Goal: Task Accomplishment & Management: Manage account settings

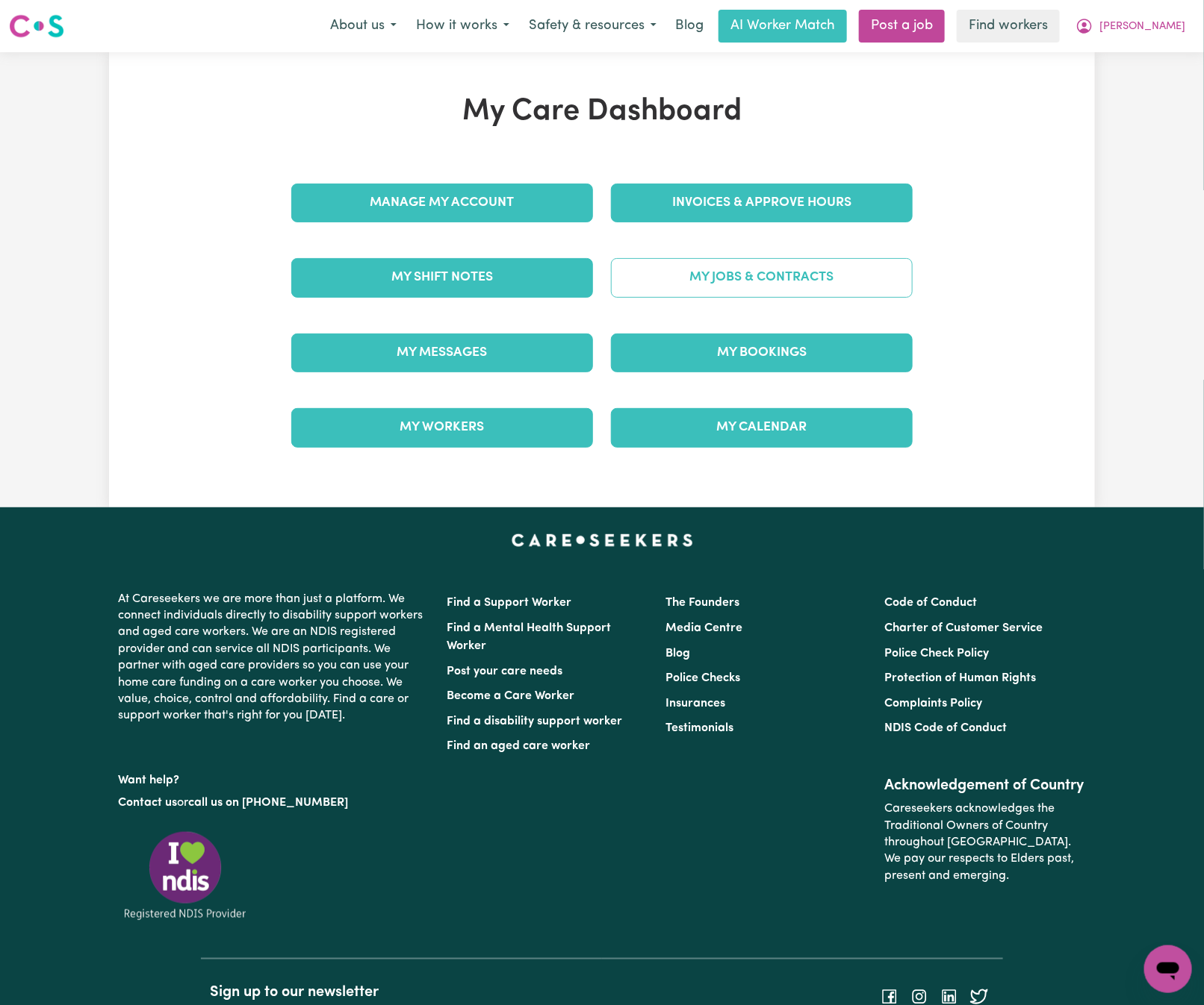
click at [733, 282] on link "My Jobs & Contracts" at bounding box center [761, 277] width 301 height 39
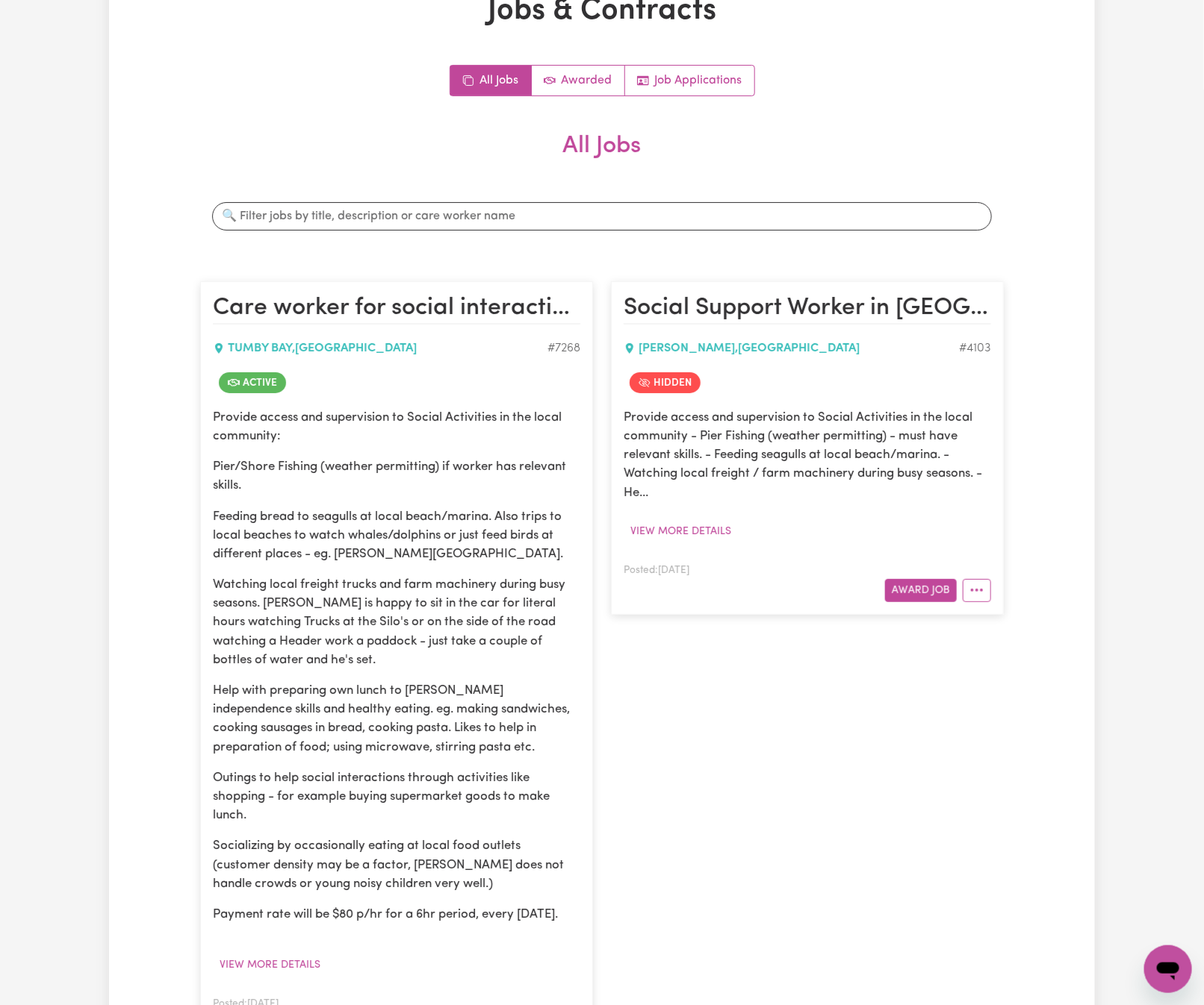
scroll to position [448, 0]
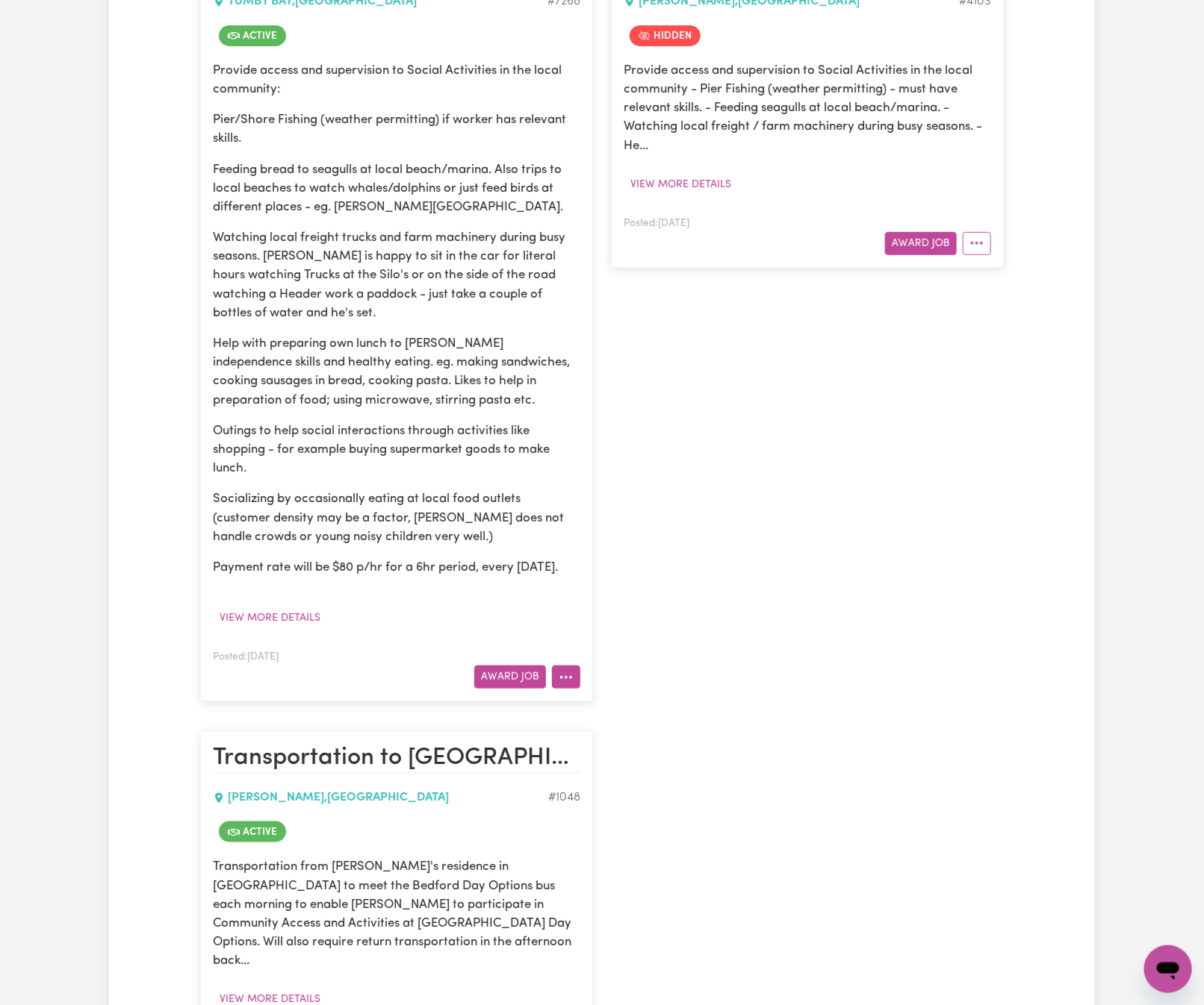
click at [562, 685] on icon "More options" at bounding box center [566, 677] width 15 height 15
click at [604, 729] on link "View/Edit Contract" at bounding box center [624, 714] width 145 height 30
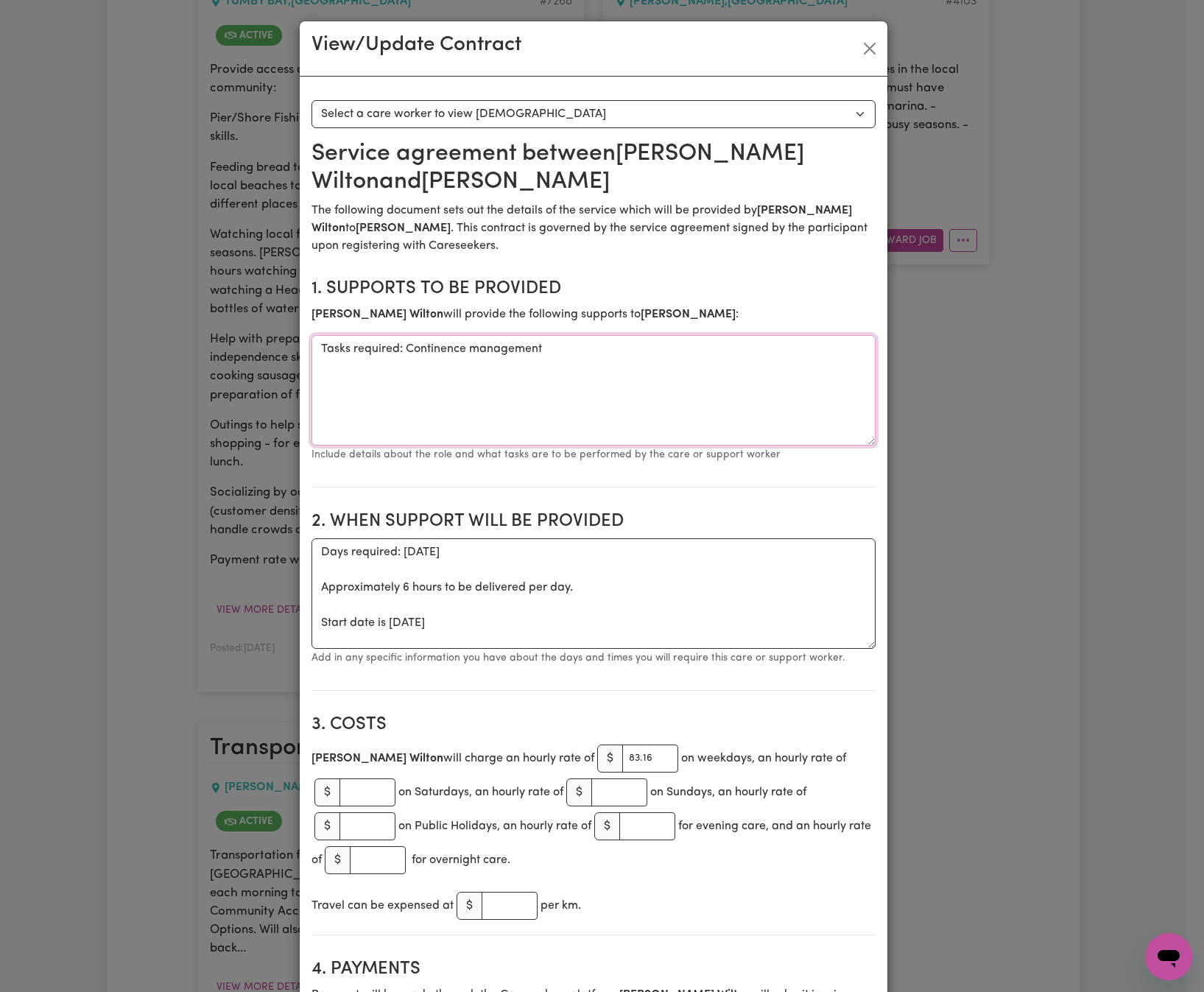
drag, startPoint x: 398, startPoint y: 350, endPoint x: 594, endPoint y: 363, distance: 196.4
click at [594, 363] on textarea "Tasks required: Continence management" at bounding box center [593, 390] width 564 height 110
click at [862, 43] on button "Close" at bounding box center [870, 49] width 23 height 23
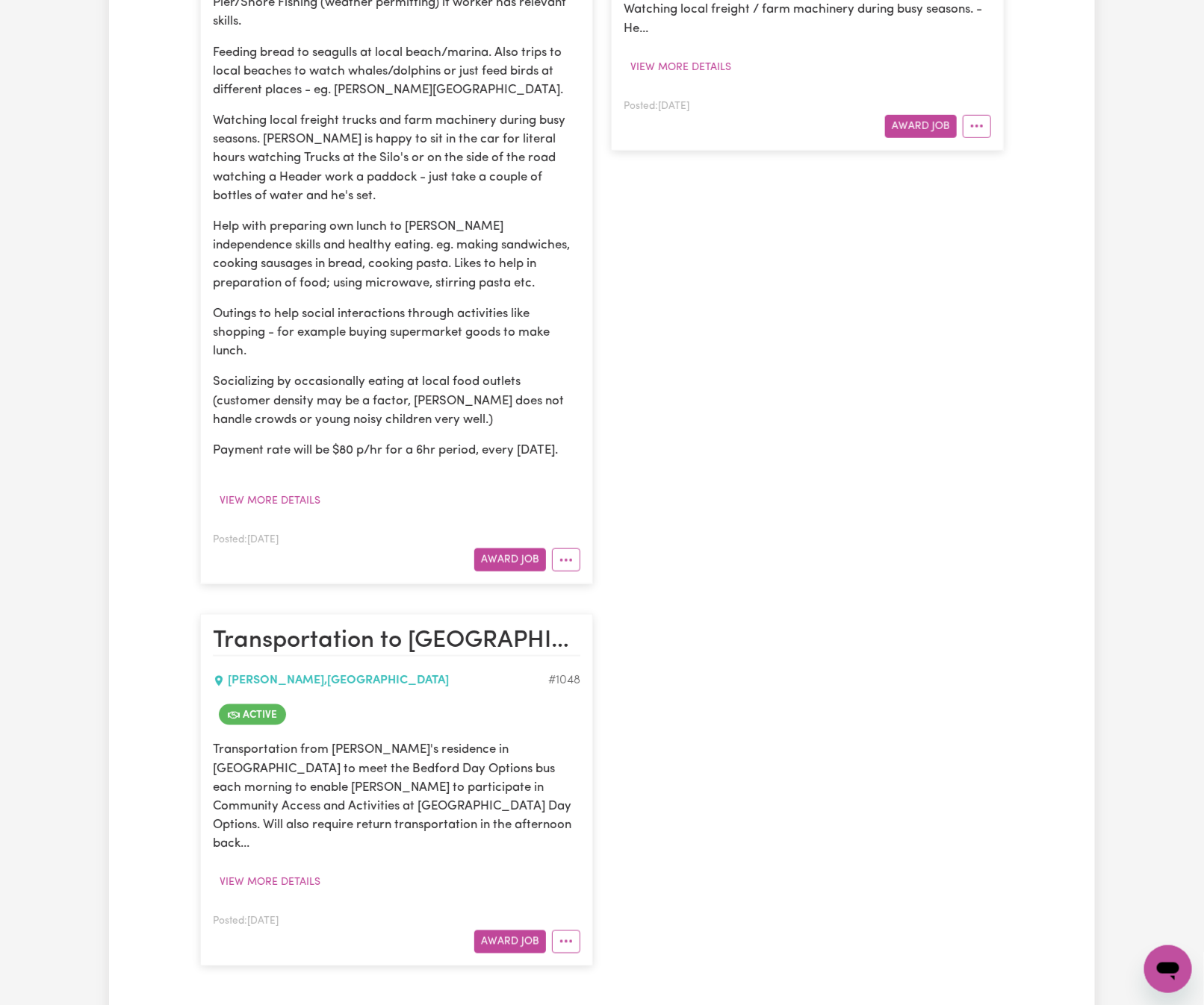
scroll to position [671, 0]
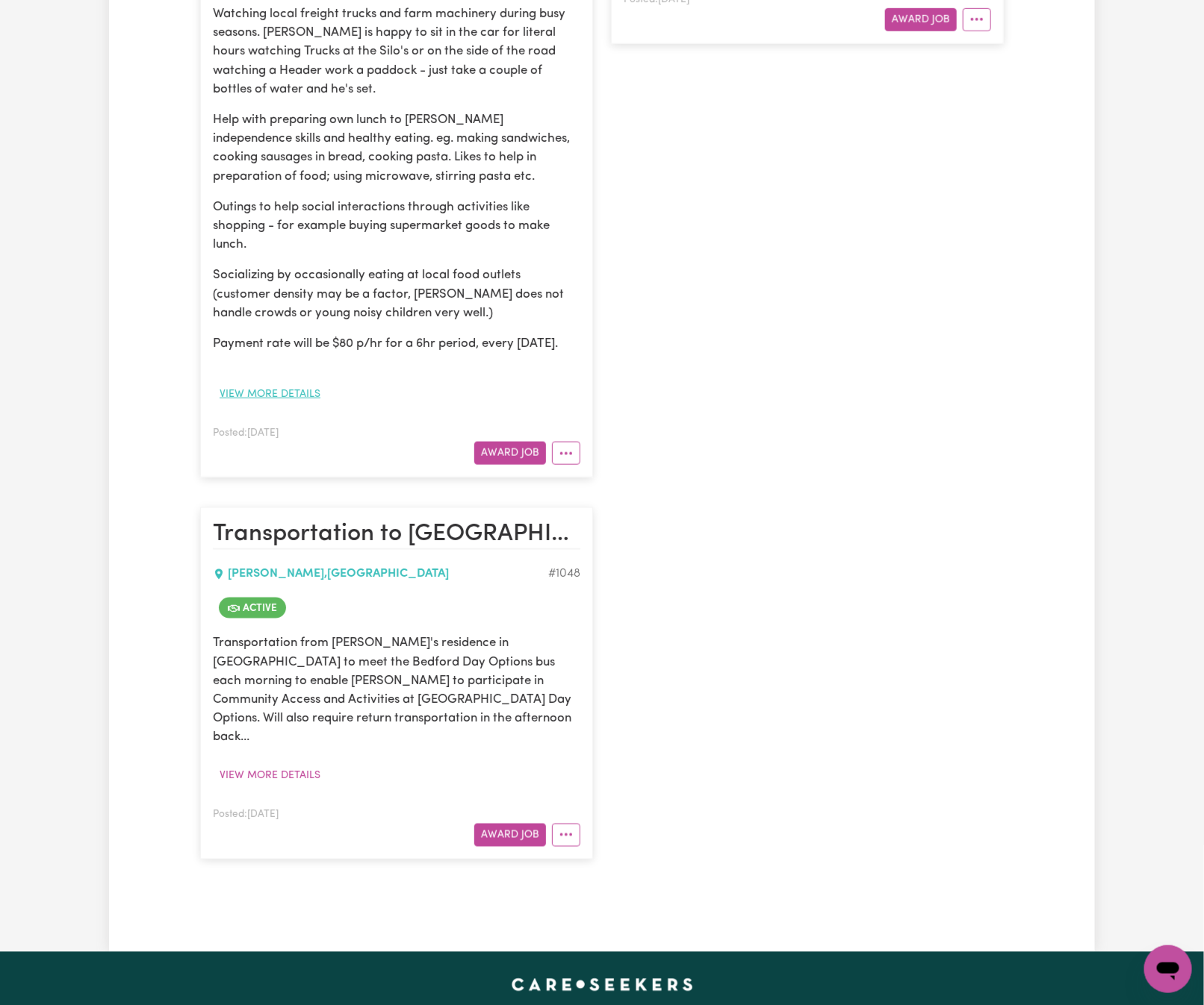
click at [303, 406] on button "View more details" at bounding box center [270, 394] width 115 height 23
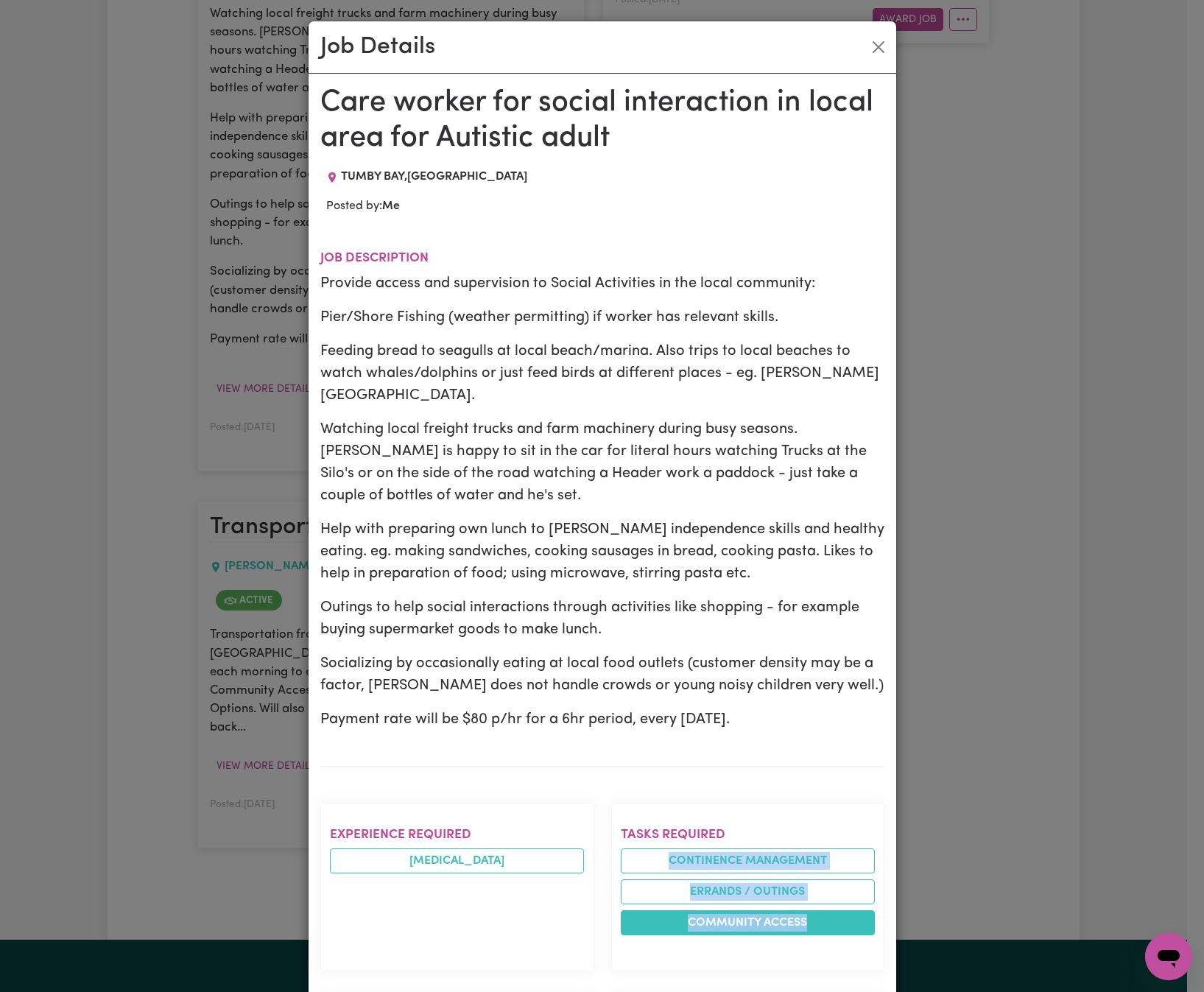
drag, startPoint x: 657, startPoint y: 838, endPoint x: 808, endPoint y: 900, distance: 163.2
click at [808, 900] on ul "Continence management Errands / Outings Community access" at bounding box center [747, 892] width 254 height 87
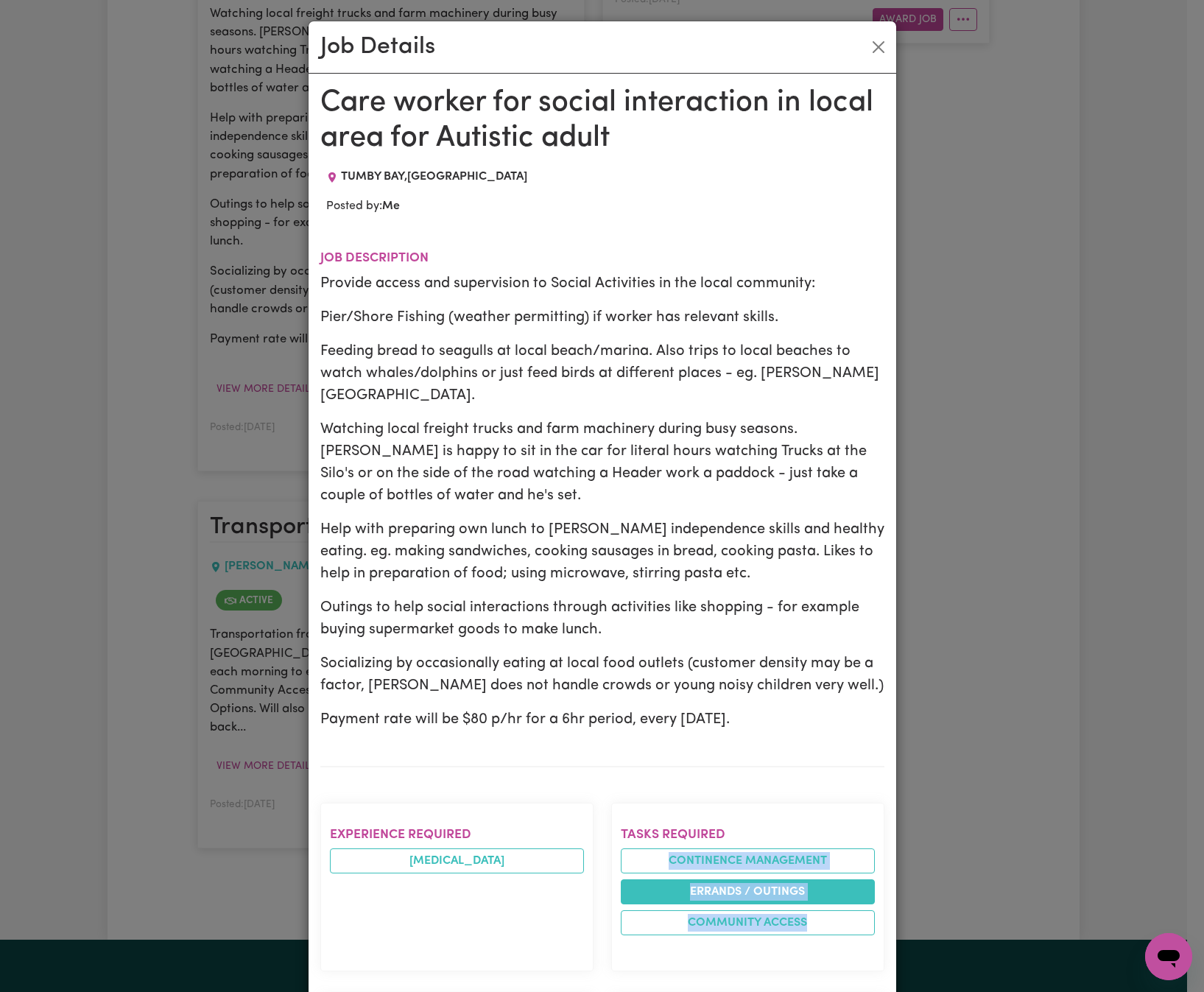
copy ul "Continence management Errands / Outings Community access"
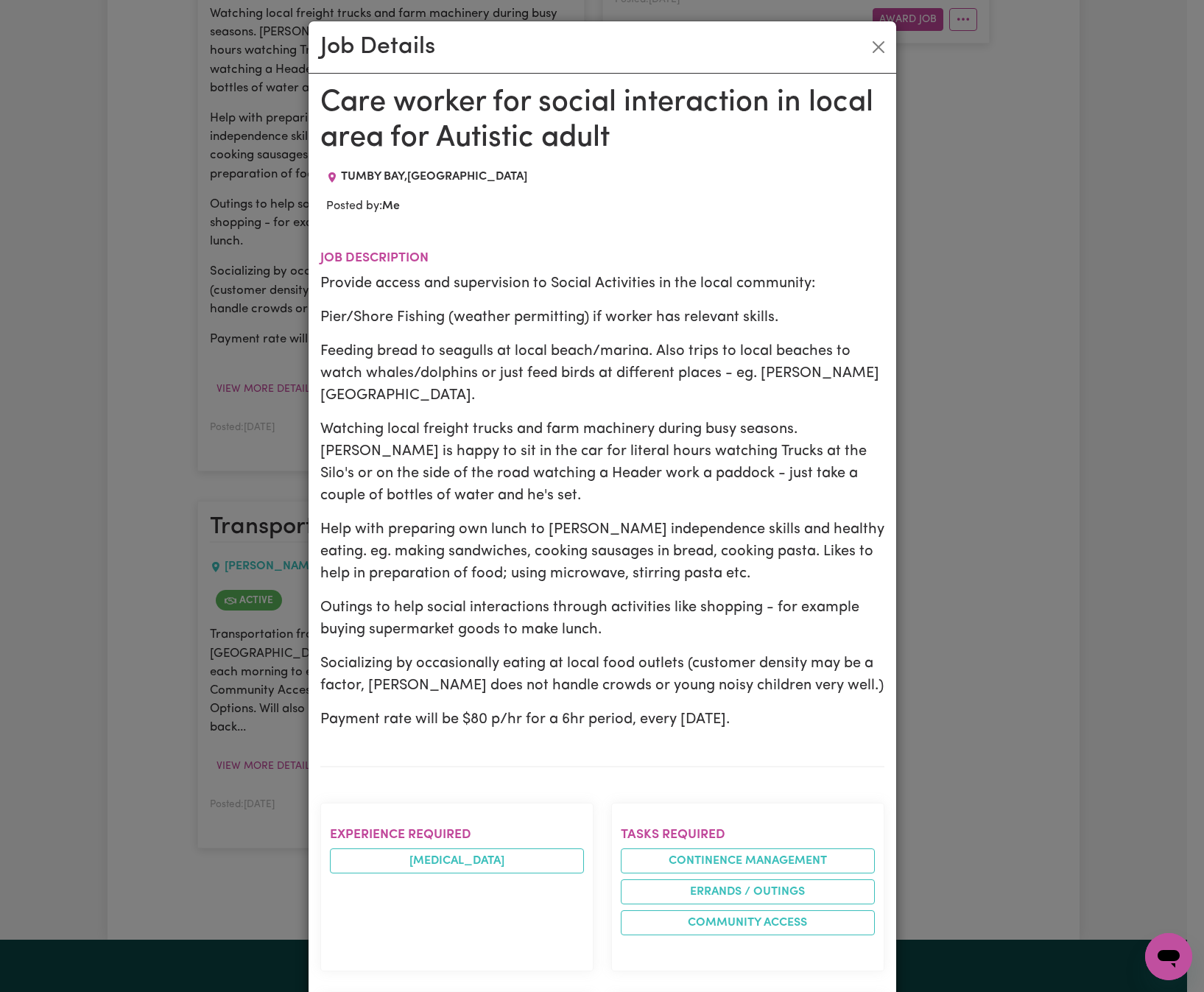
drag, startPoint x: 1019, startPoint y: 756, endPoint x: 1017, endPoint y: 745, distance: 11.2
click at [1021, 754] on div "Job Details Care worker for social interaction in local area for Autistic adult…" at bounding box center [602, 496] width 1204 height 992
click at [871, 43] on button "Close" at bounding box center [879, 47] width 23 height 23
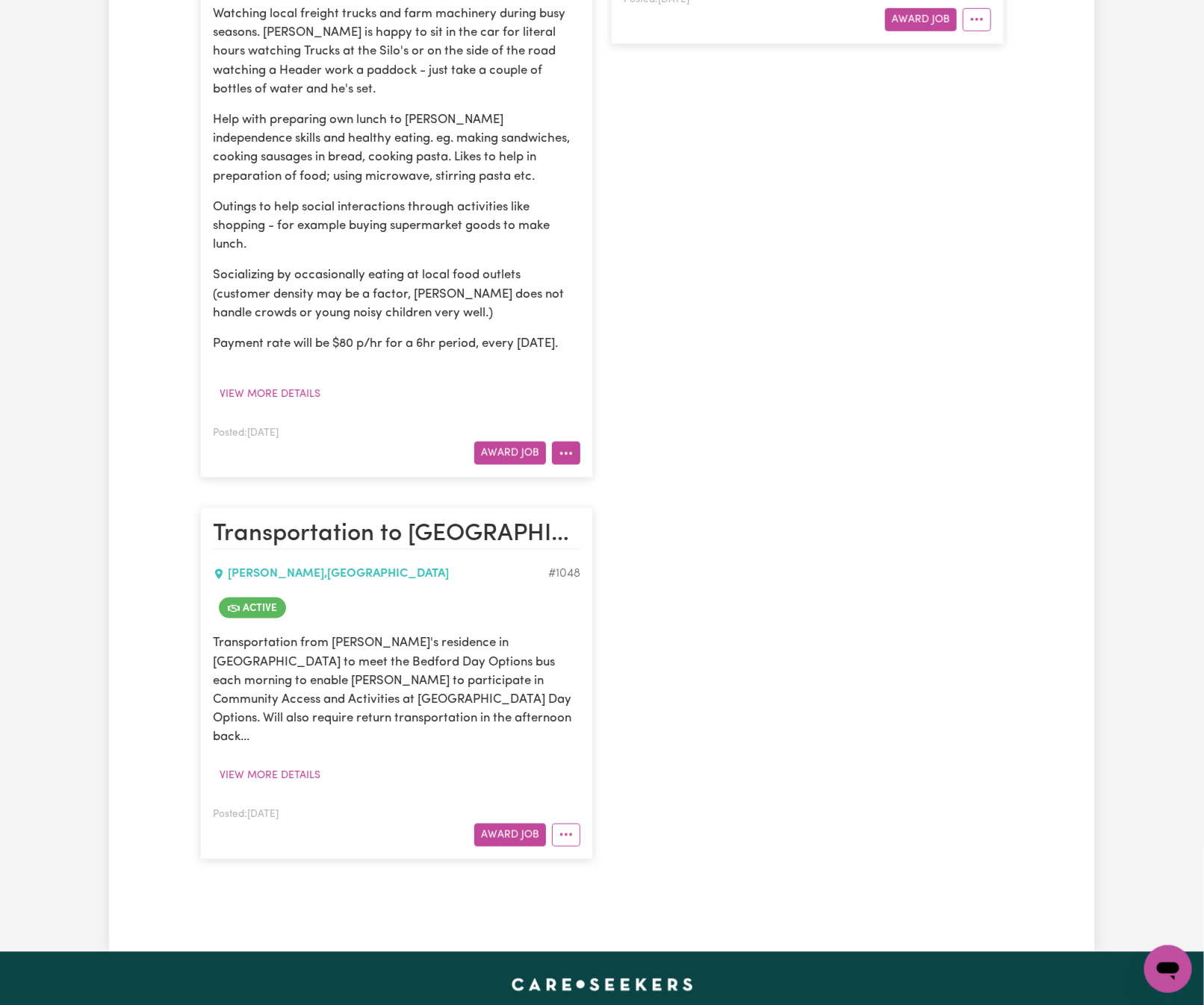
click at [556, 465] on button "More options" at bounding box center [566, 453] width 29 height 23
click at [638, 624] on link "Edit Job" at bounding box center [624, 609] width 145 height 30
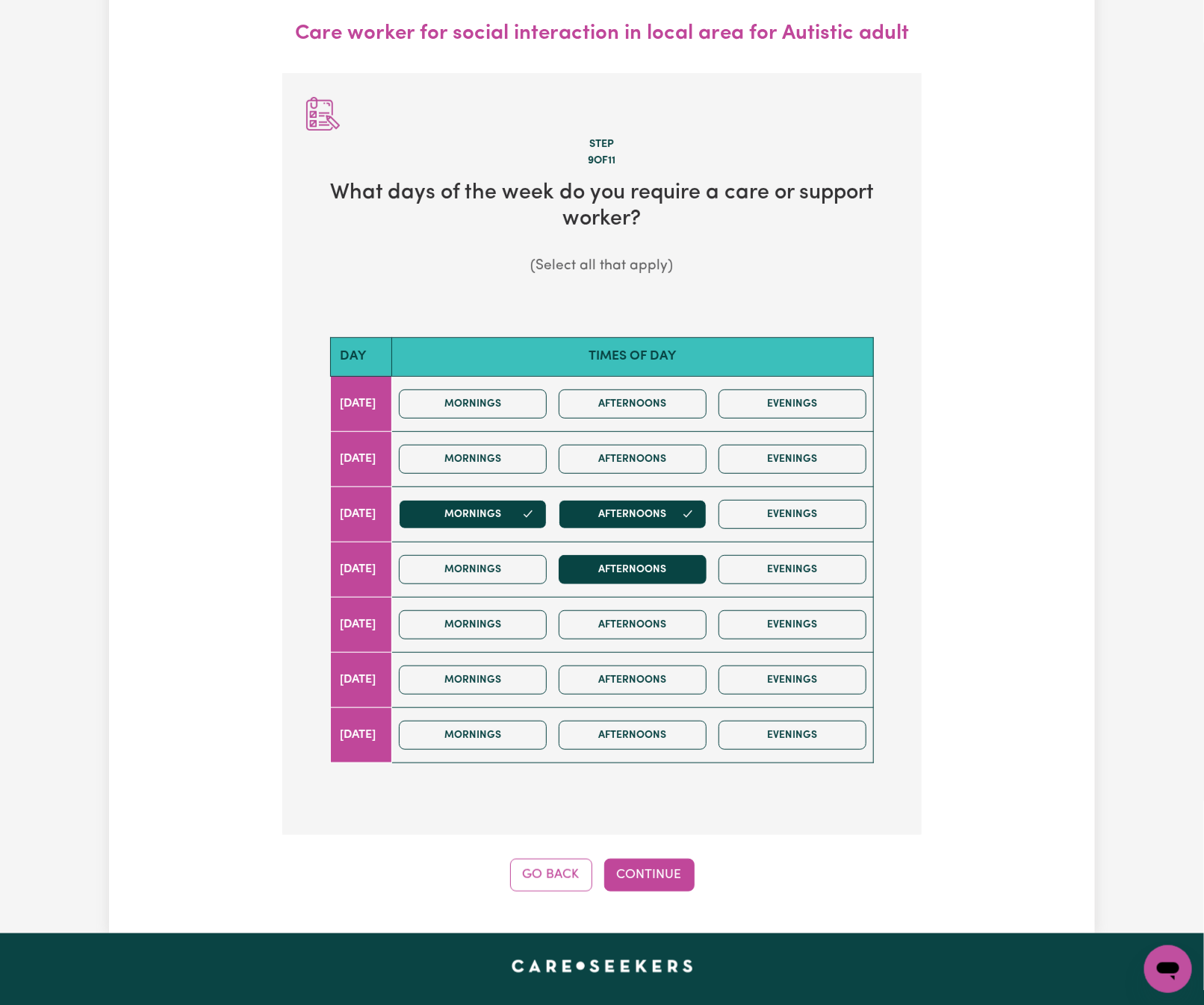
scroll to position [166, 0]
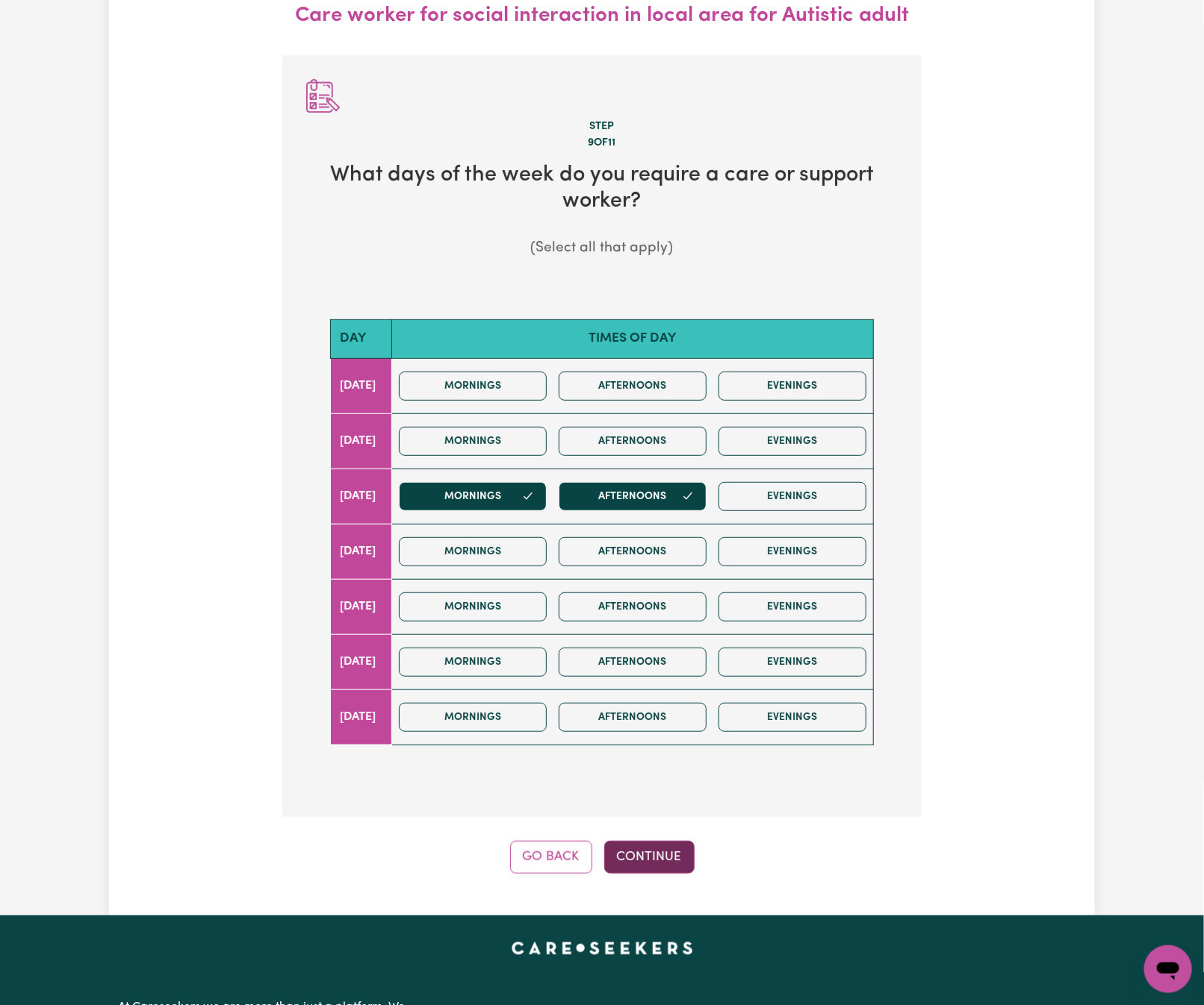
click at [668, 870] on button "Continue" at bounding box center [649, 857] width 90 height 33
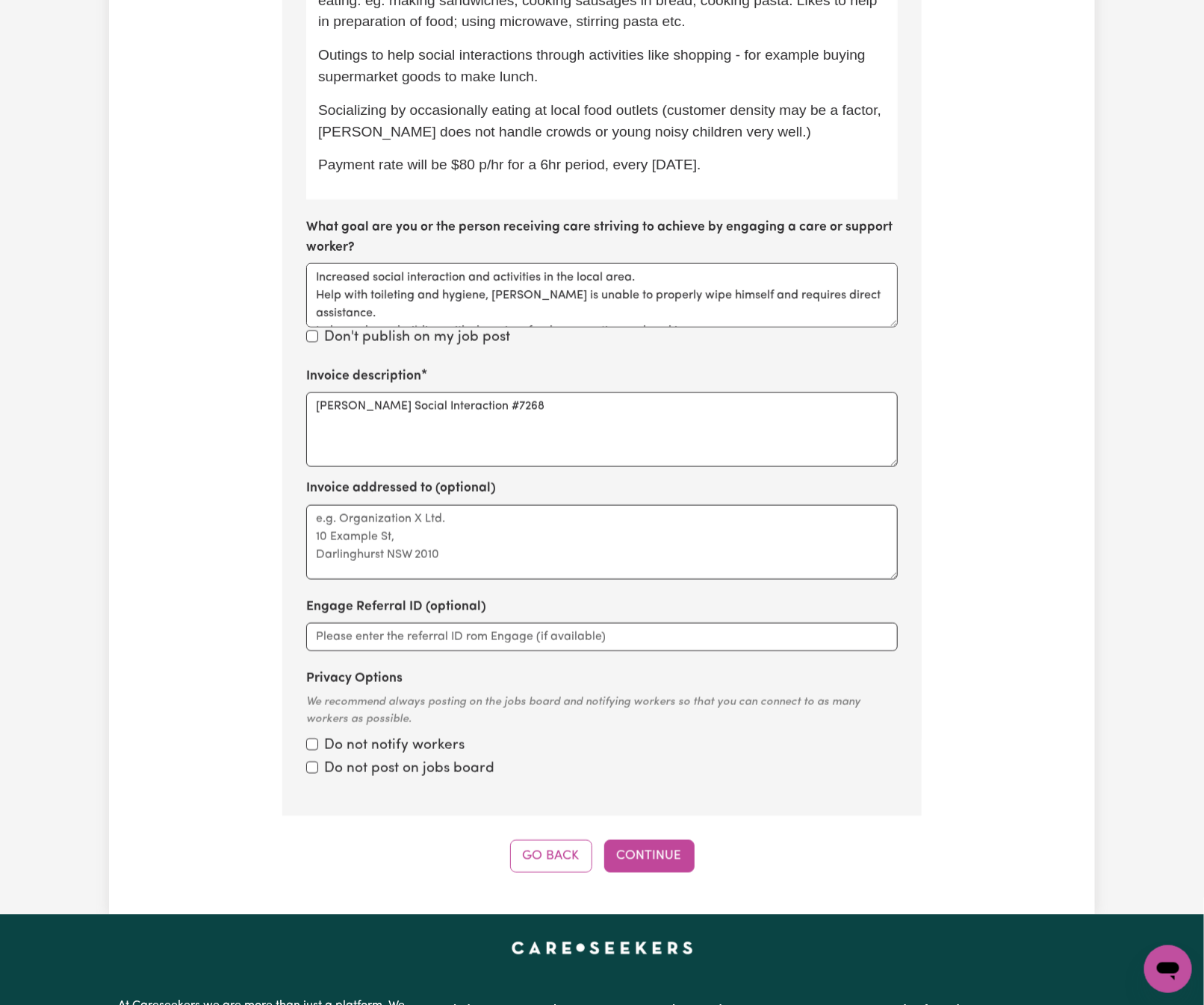
scroll to position [891, 0]
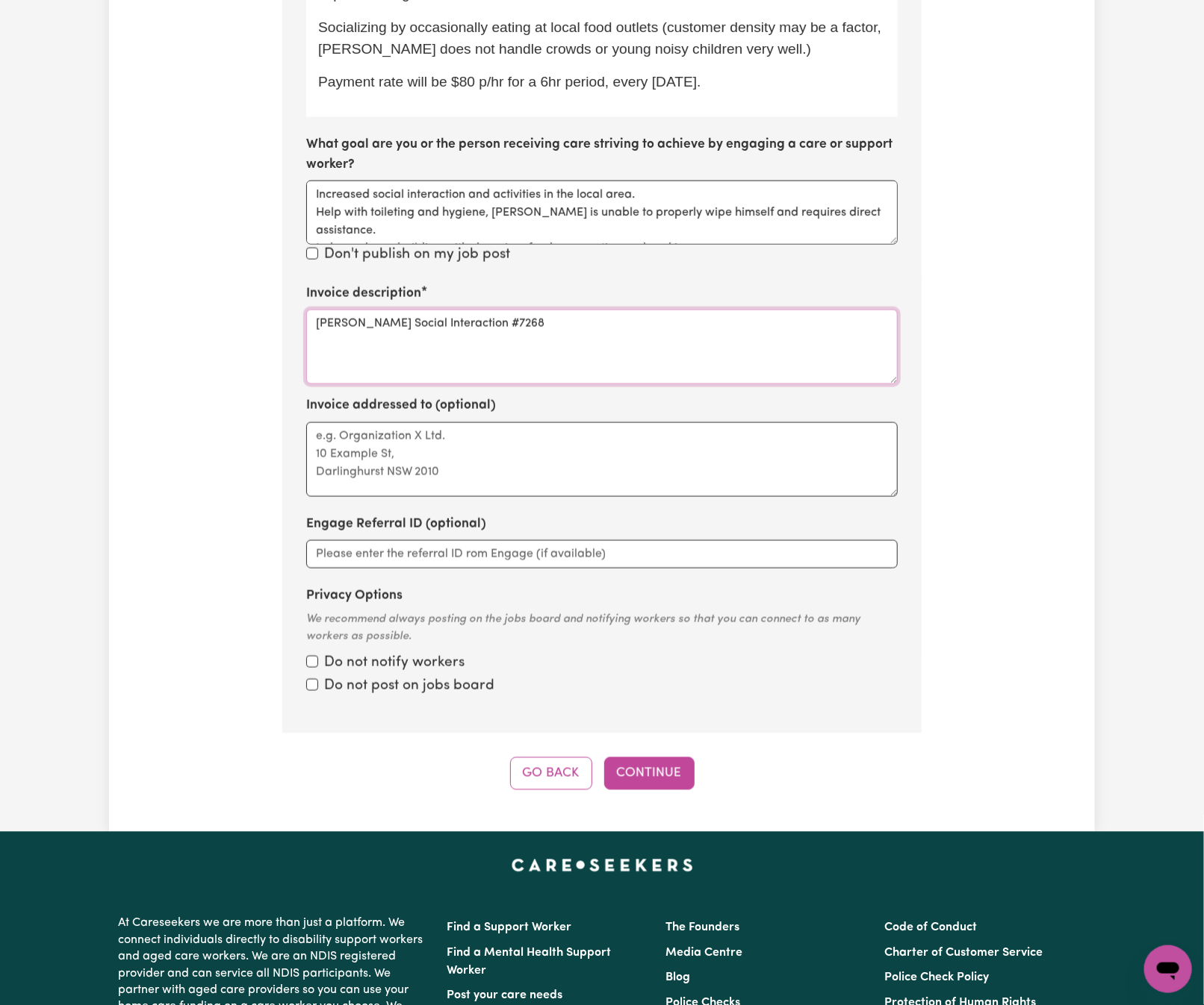
click at [599, 310] on textarea "[PERSON_NAME] Social Interaction #7268" at bounding box center [602, 348] width 592 height 75
click at [628, 310] on textarea "[PERSON_NAME] Social Interaction #7268" at bounding box center [602, 348] width 592 height 75
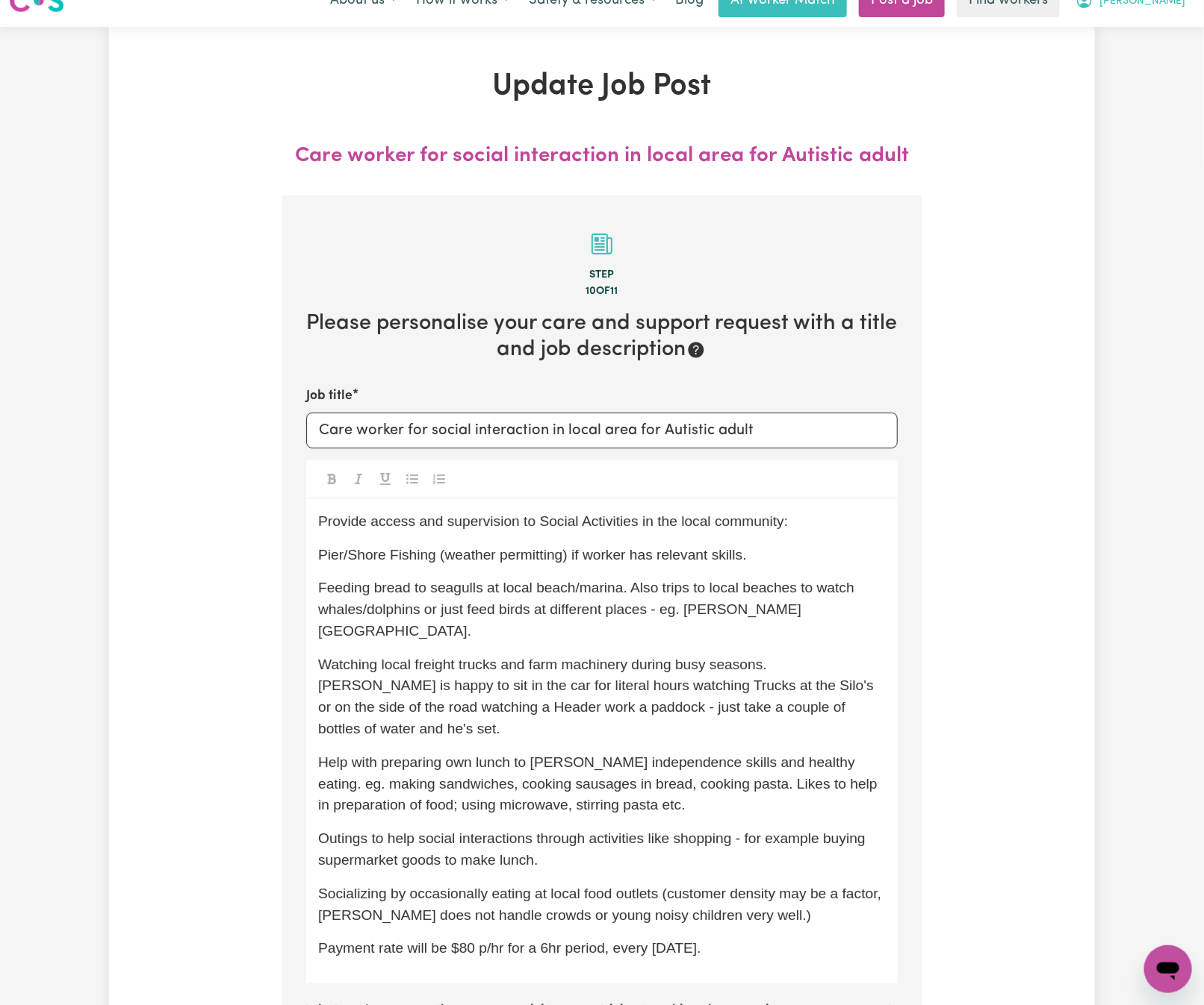
scroll to position [0, 0]
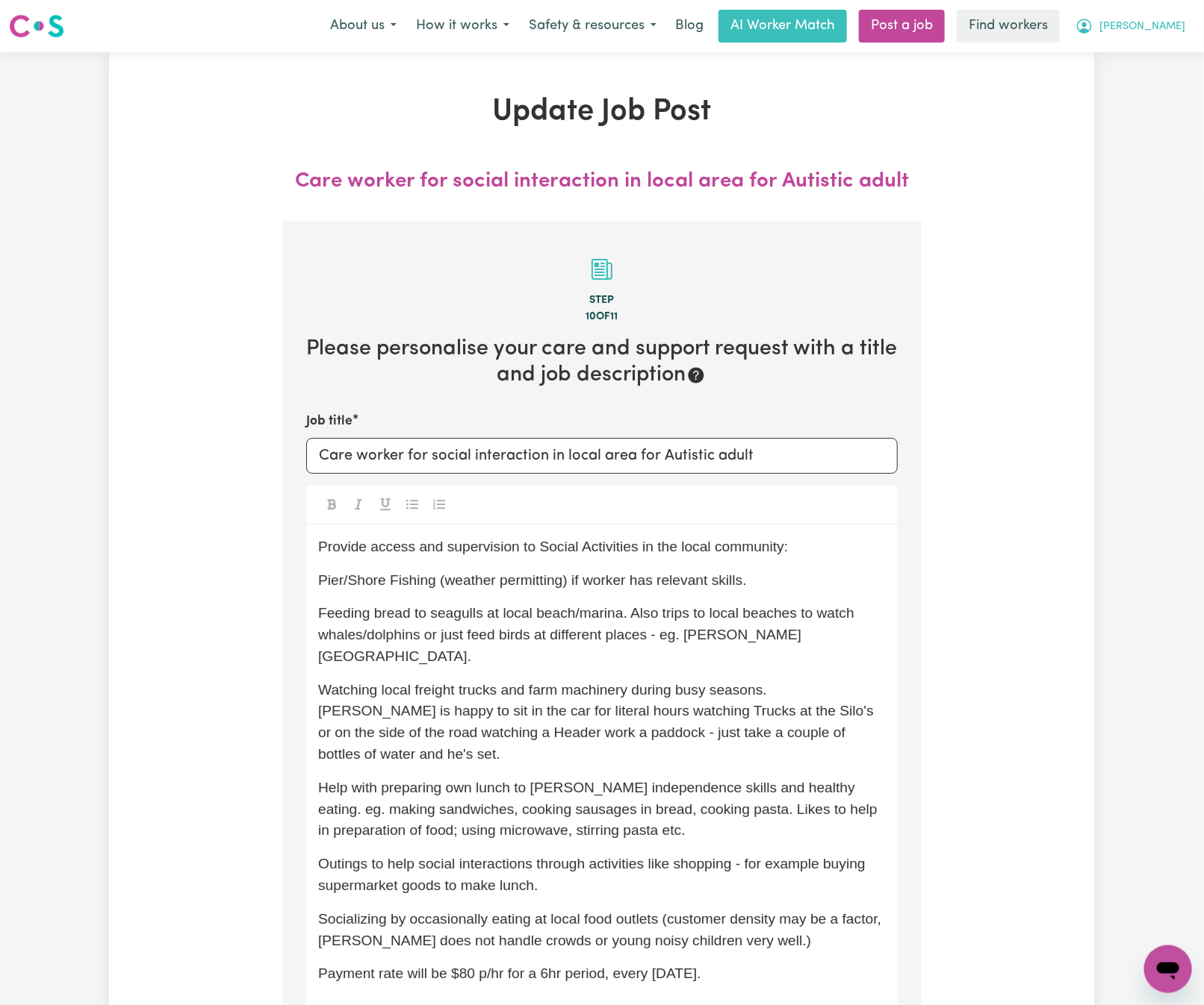
click at [1157, 14] on button "[PERSON_NAME]" at bounding box center [1130, 27] width 129 height 32
click at [1155, 74] on link "Logout" at bounding box center [1134, 86] width 118 height 29
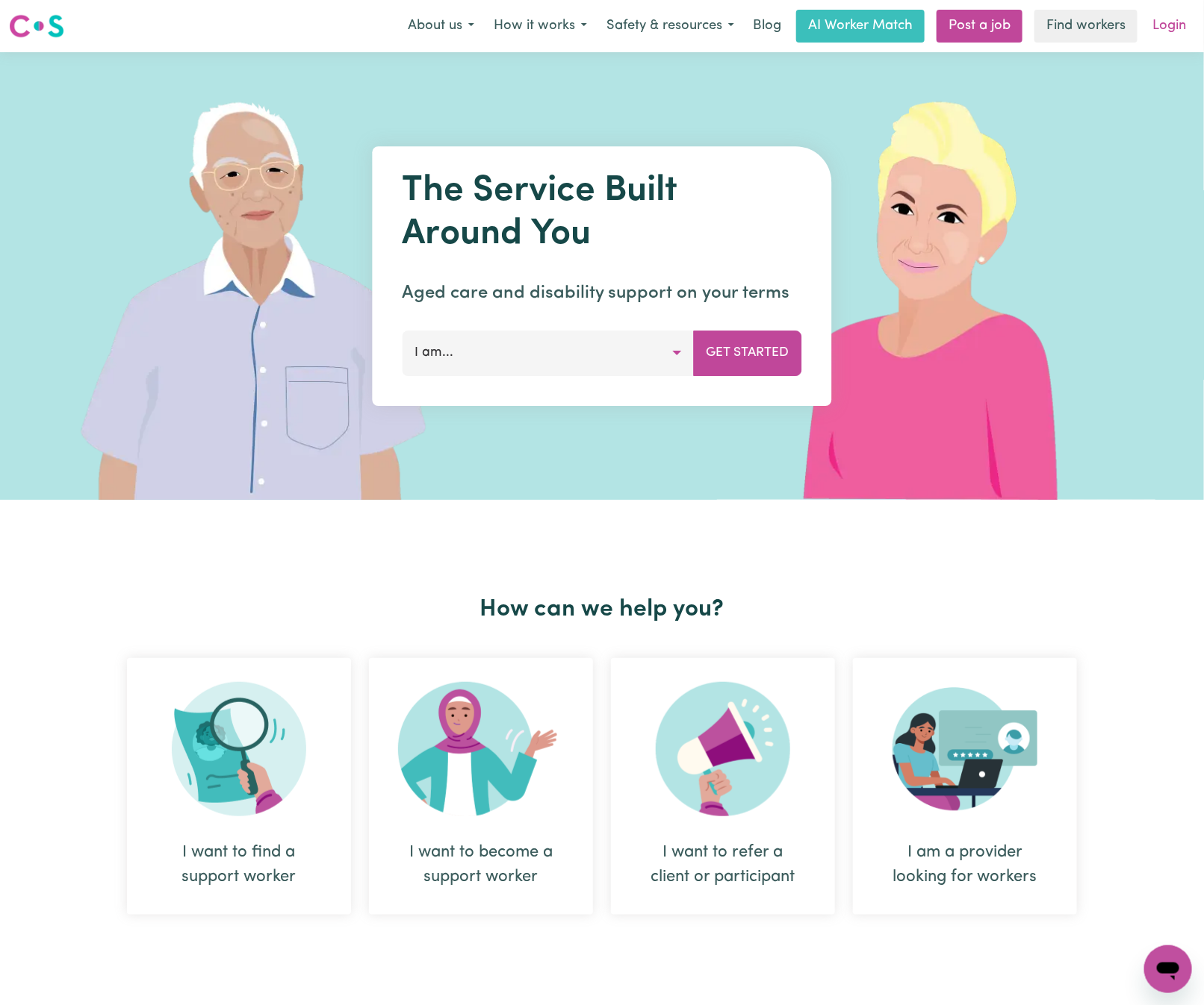
click at [1165, 16] on link "Login" at bounding box center [1169, 26] width 51 height 33
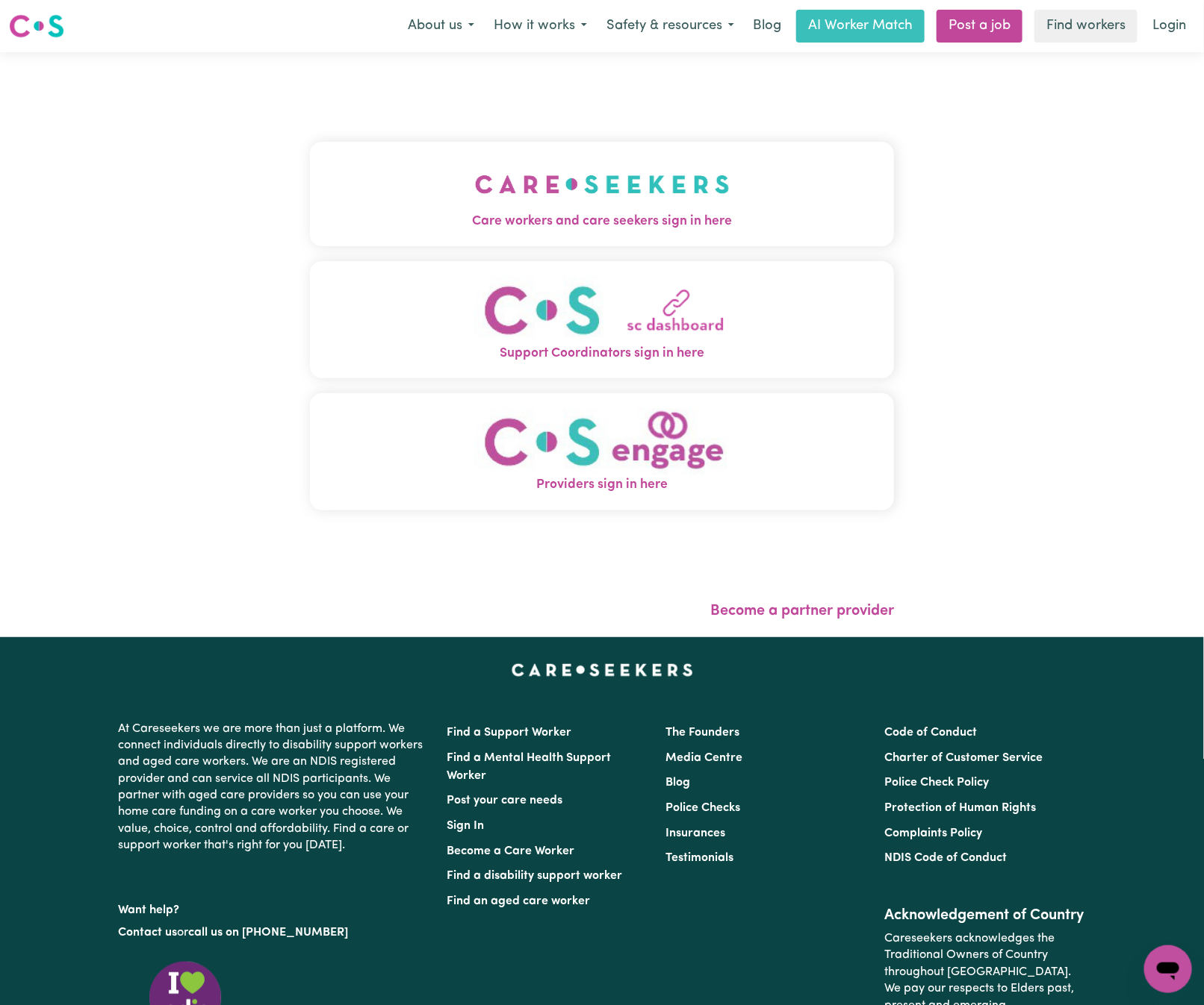
click at [592, 186] on img "Care workers and care seekers sign in here" at bounding box center [602, 185] width 255 height 55
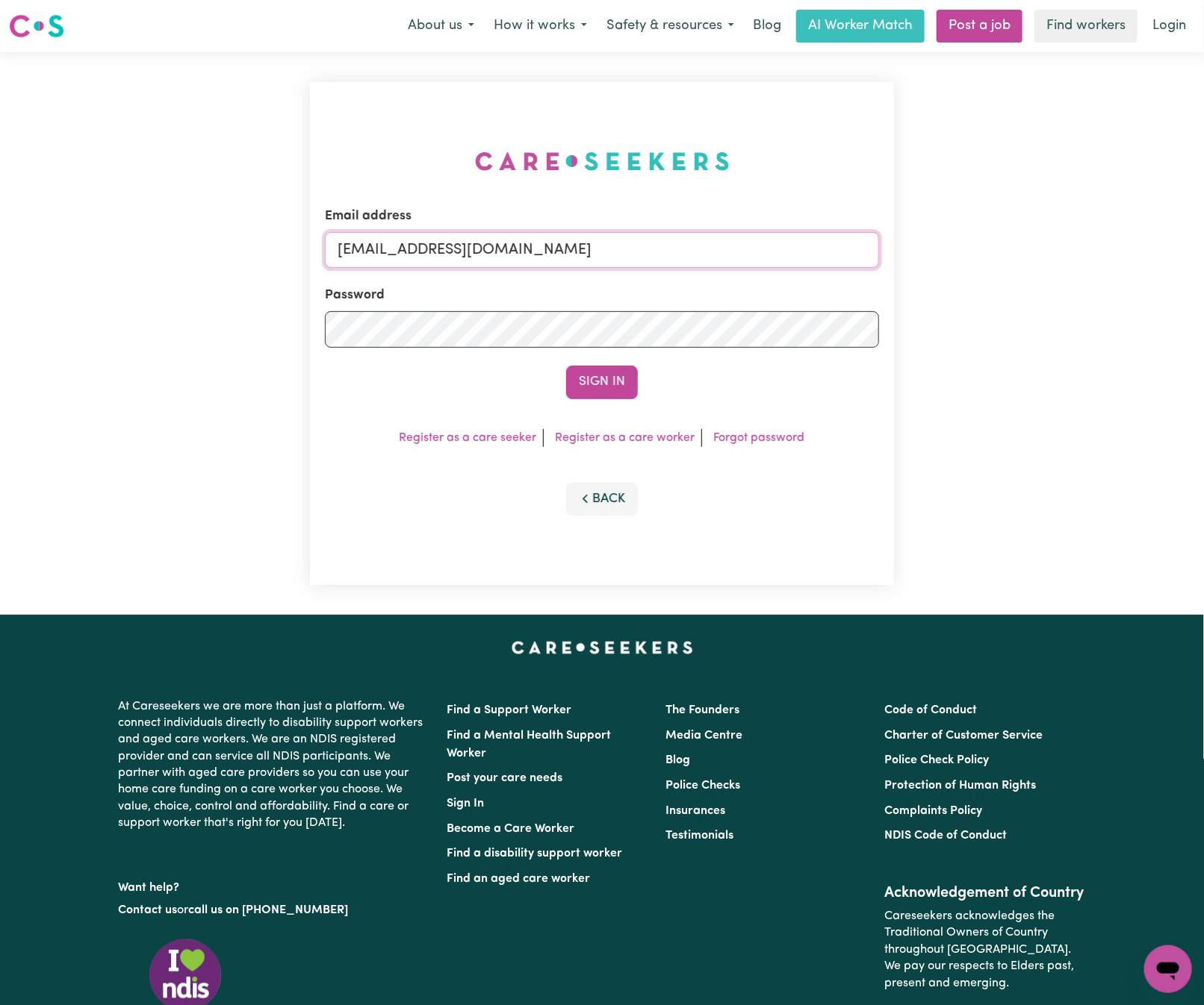
drag, startPoint x: 457, startPoint y: 244, endPoint x: 984, endPoint y: 244, distance: 527.0
click at [984, 244] on div "Email address [EMAIL_ADDRESS][DOMAIN_NAME] Password Sign In Register as a care …" at bounding box center [602, 334] width 1204 height 563
paste input "[EMAIL_ADDRESS][DOMAIN_NAME]"
type input "superuser~[EMAIL_ADDRESS][DOMAIN_NAME]"
click at [566, 365] on button "Sign In" at bounding box center [602, 381] width 72 height 33
